Goal: Navigation & Orientation: Understand site structure

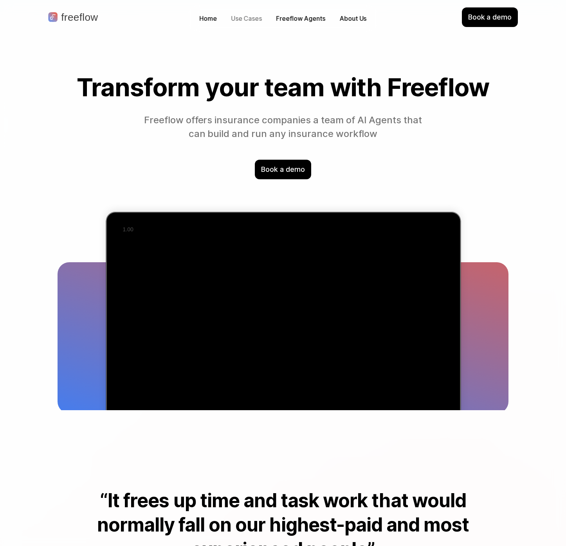
click at [241, 18] on p "Use Cases" at bounding box center [246, 18] width 31 height 9
click at [250, 18] on p "Use Cases" at bounding box center [246, 18] width 31 height 9
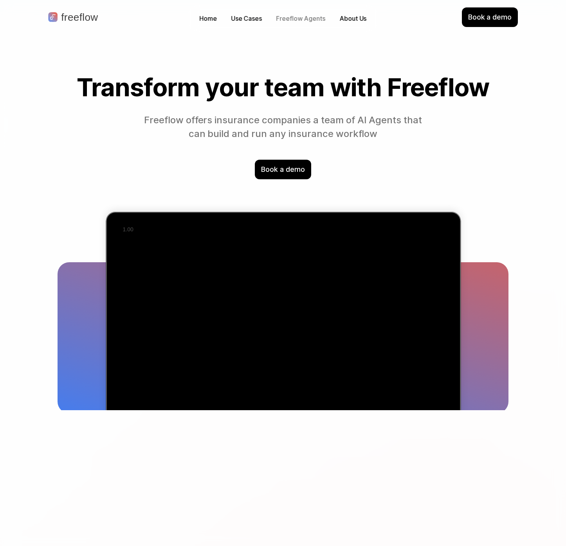
click at [291, 19] on p "Freeflow Agents" at bounding box center [300, 18] width 49 height 9
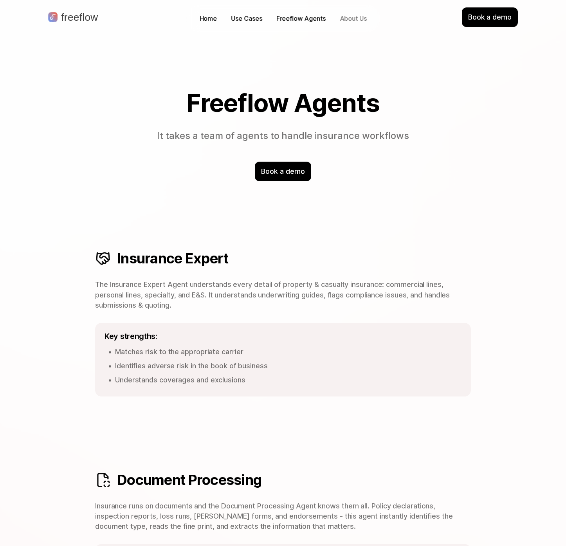
click at [352, 17] on p "About Us" at bounding box center [353, 18] width 27 height 9
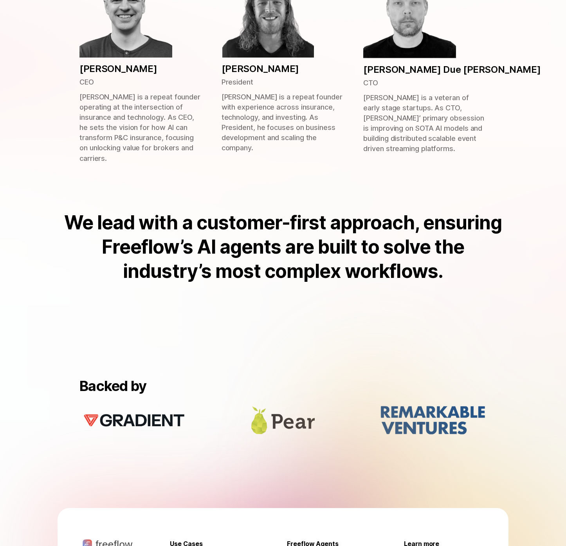
scroll to position [468, 0]
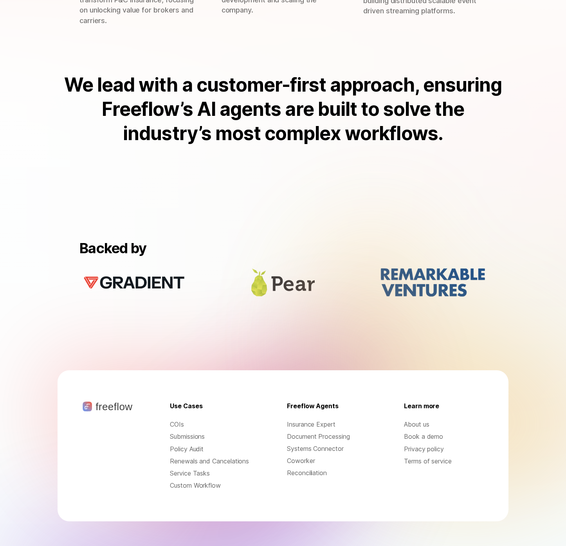
click at [179, 420] on p "COIs" at bounding box center [209, 424] width 79 height 9
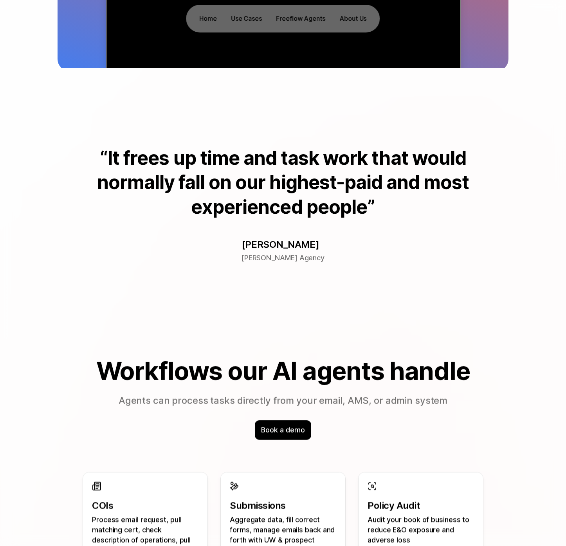
scroll to position [593, 0]
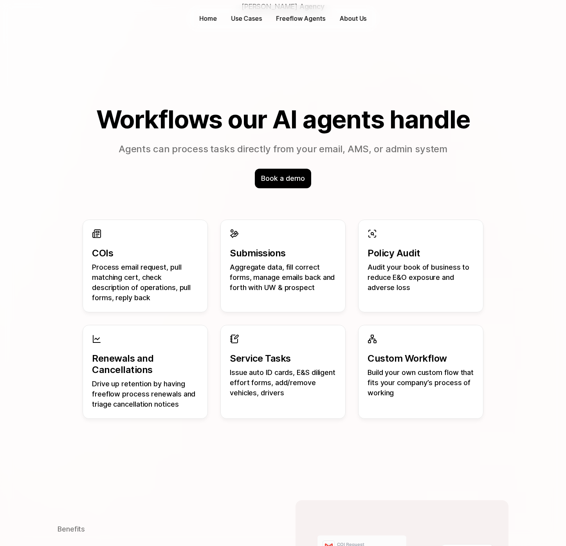
click at [163, 275] on p "Process email request, pull matching cert, check description of operations, pul…" at bounding box center [145, 282] width 106 height 41
click at [279, 281] on p "Aggregate data, fill correct forms, manage emails back and forth with UW & pros…" at bounding box center [283, 277] width 106 height 31
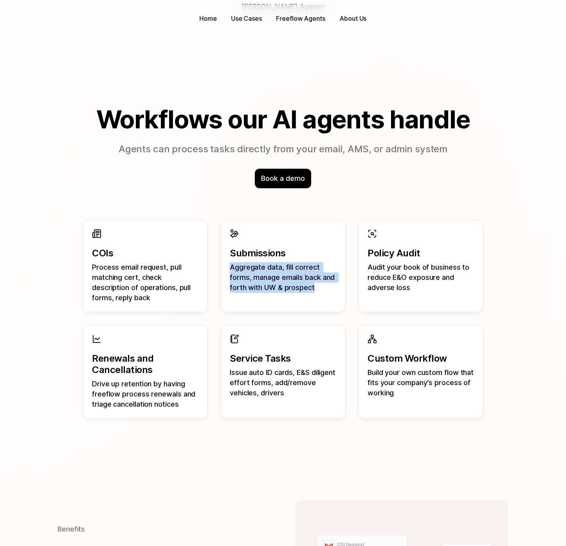
click at [279, 281] on p "Aggregate data, fill correct forms, manage emails back and forth with UW & pros…" at bounding box center [283, 277] width 106 height 31
